Goal: Entertainment & Leisure: Consume media (video, audio)

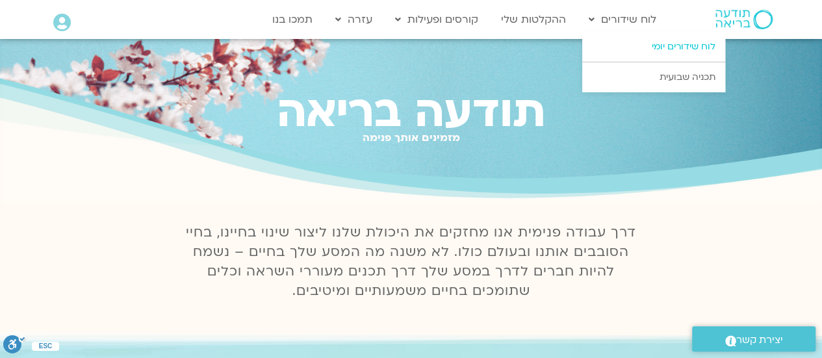
click at [672, 41] on link "לוח שידורים יומי" at bounding box center [653, 47] width 143 height 30
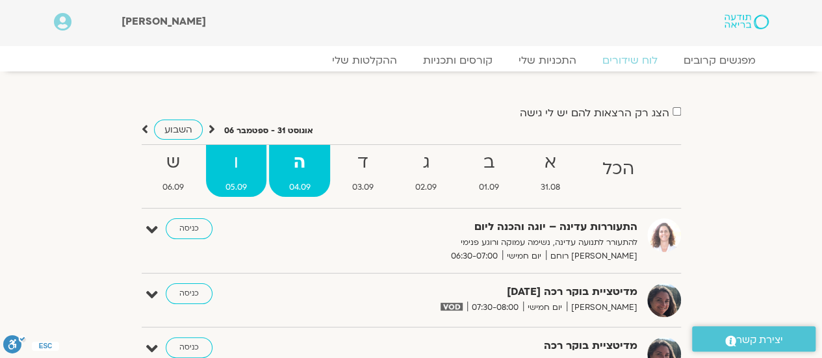
click at [233, 172] on strong "ו" at bounding box center [236, 162] width 60 height 29
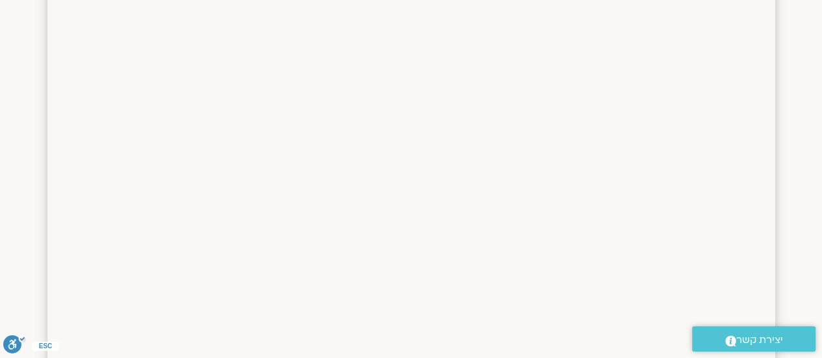
scroll to position [130, 0]
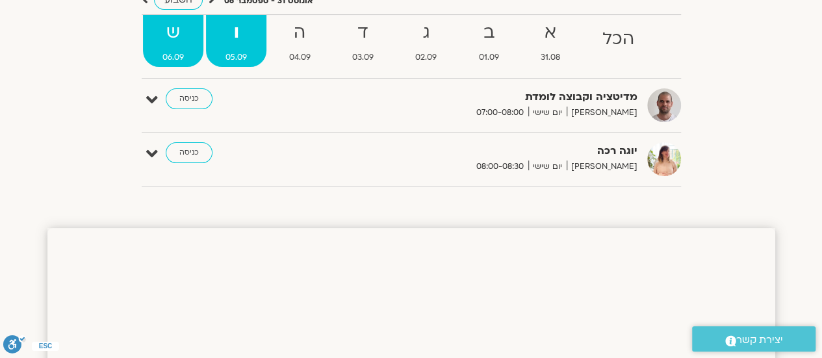
click at [169, 38] on strong "ש" at bounding box center [173, 32] width 60 height 29
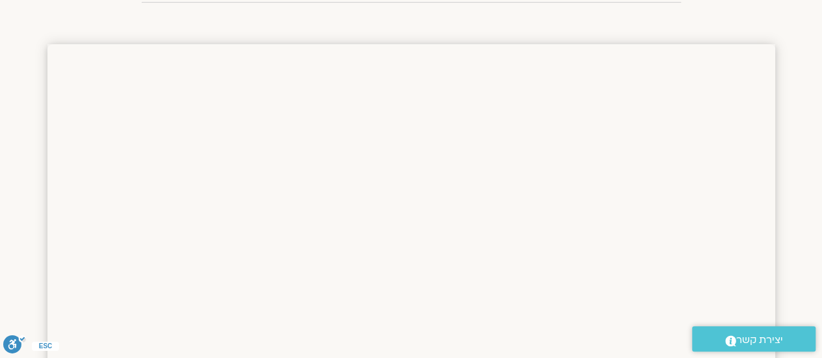
scroll to position [0, 0]
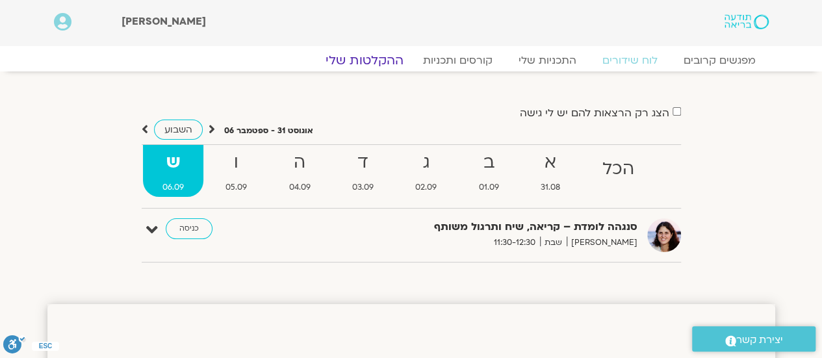
click at [370, 58] on link "ההקלטות שלי" at bounding box center [364, 61] width 109 height 16
click at [368, 54] on link "ההקלטות שלי" at bounding box center [364, 61] width 109 height 16
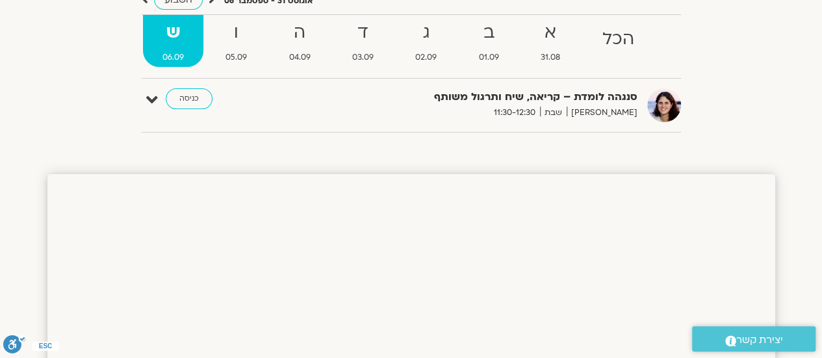
scroll to position [195, 0]
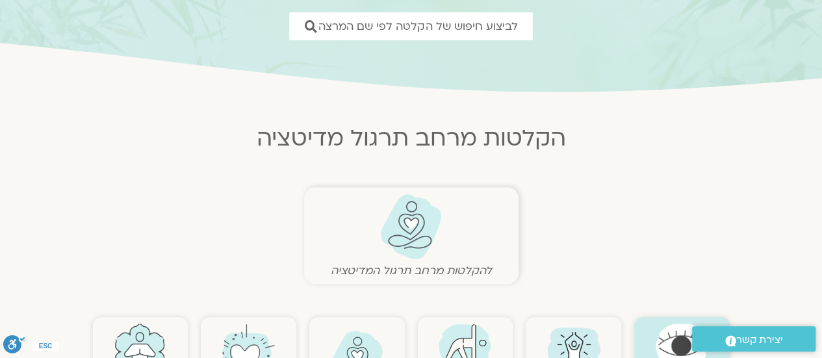
scroll to position [325, 0]
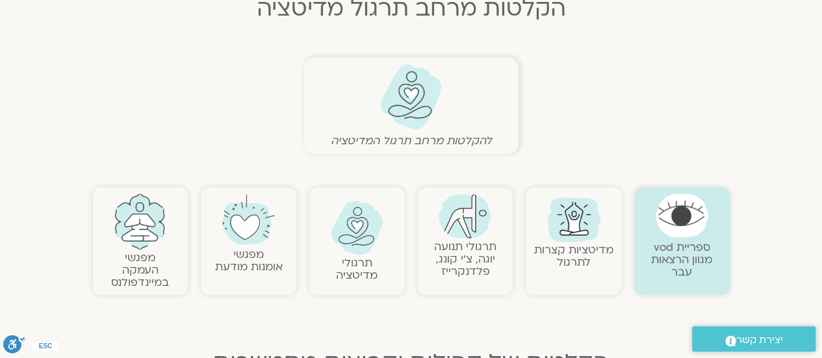
click at [452, 257] on link "תרגולי תנועה יוגה, צ׳י קונג, פלדנקרייז" at bounding box center [465, 259] width 62 height 40
click at [453, 255] on link "תרגולי תנועה יוגה, צ׳י קונג, פלדנקרייז" at bounding box center [465, 259] width 62 height 40
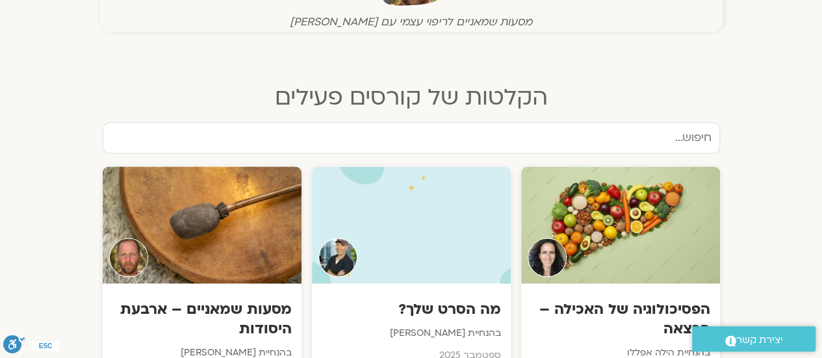
scroll to position [585, 0]
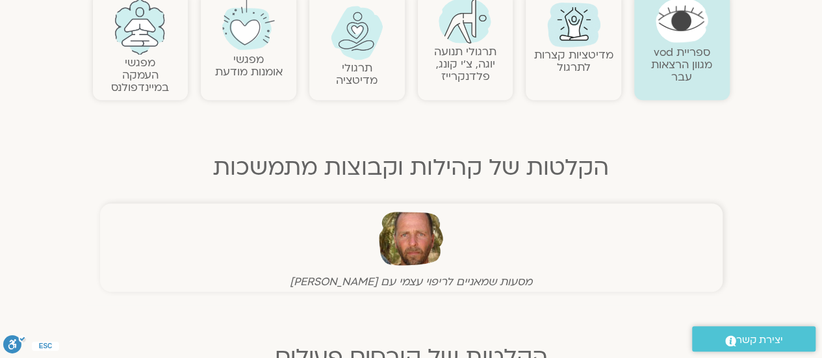
click at [252, 73] on link "מפגשי אומנות מודעת" at bounding box center [249, 65] width 68 height 27
